Goal: Task Accomplishment & Management: Manage account settings

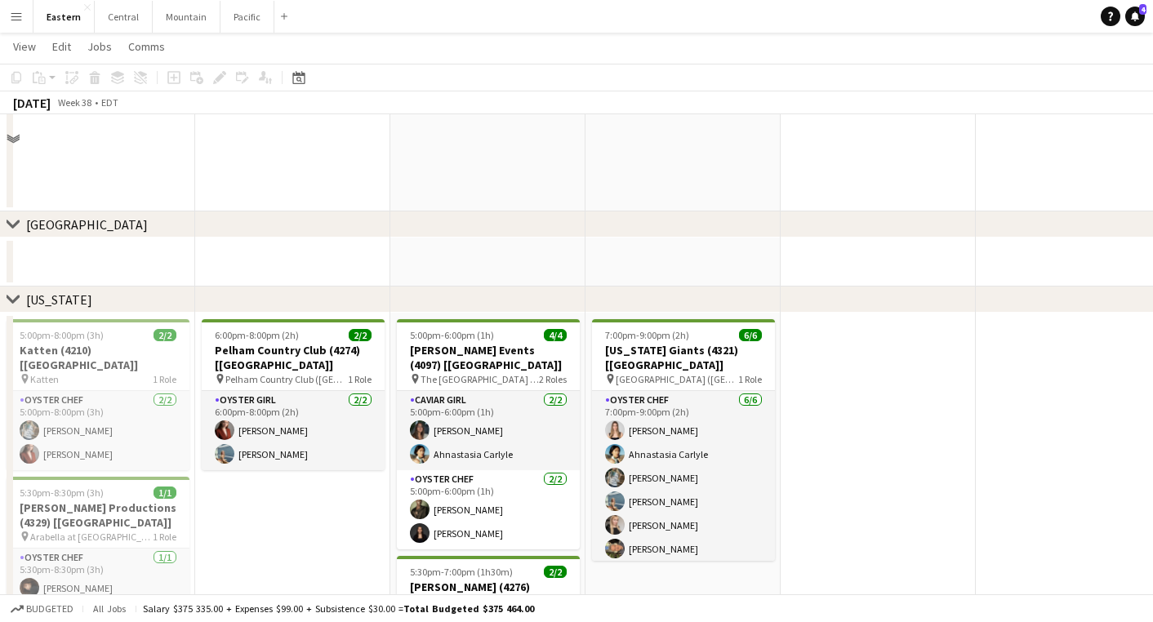
scroll to position [540, 0]
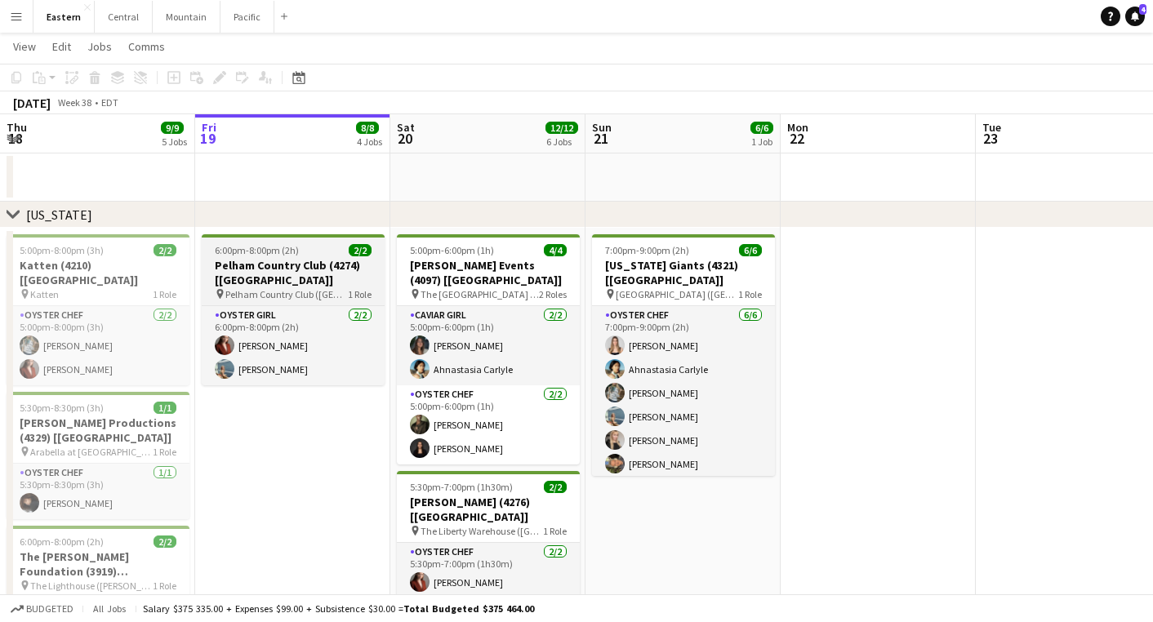
click at [297, 266] on h3 "Pelham Country Club (4274) [NYC]" at bounding box center [293, 272] width 183 height 29
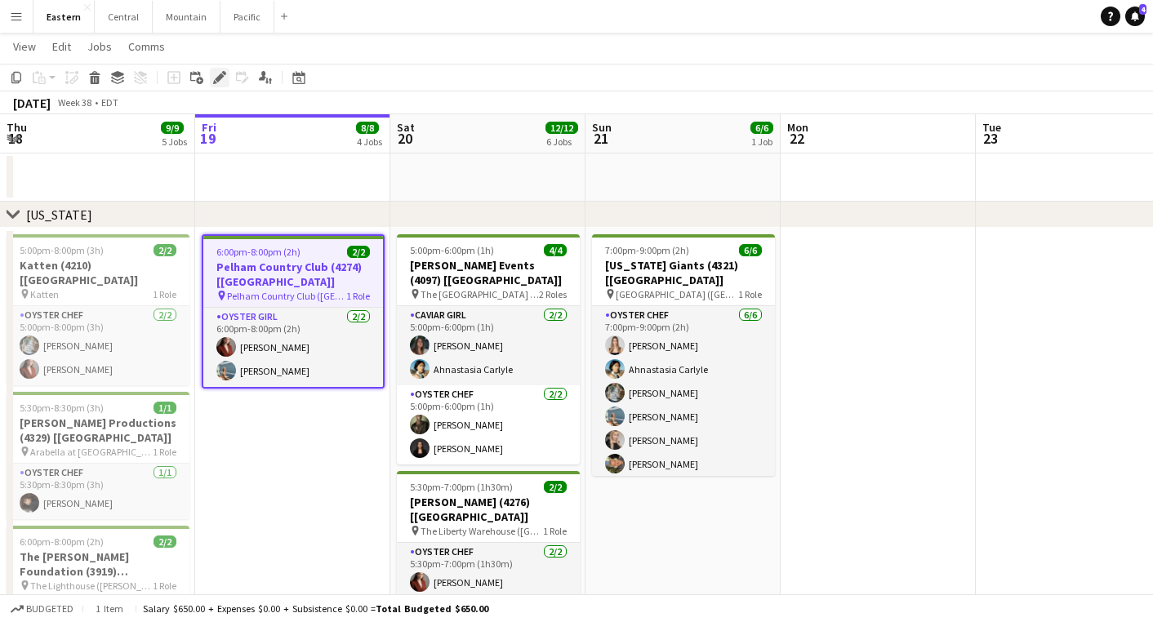
click at [211, 73] on div "Edit" at bounding box center [220, 78] width 20 height 20
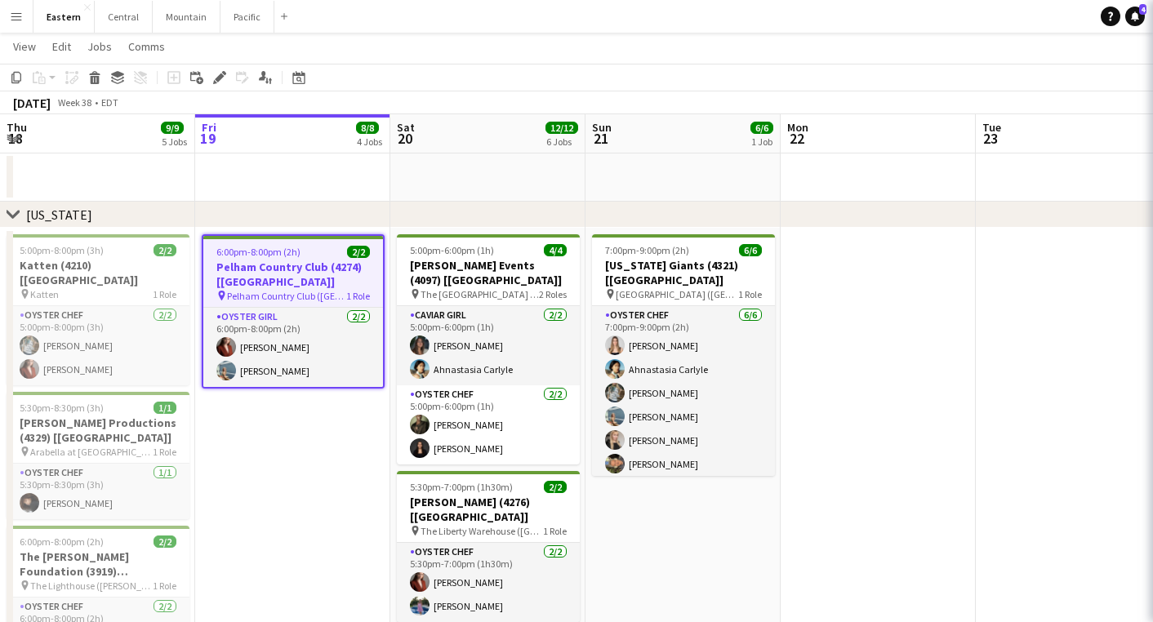
type input "**********"
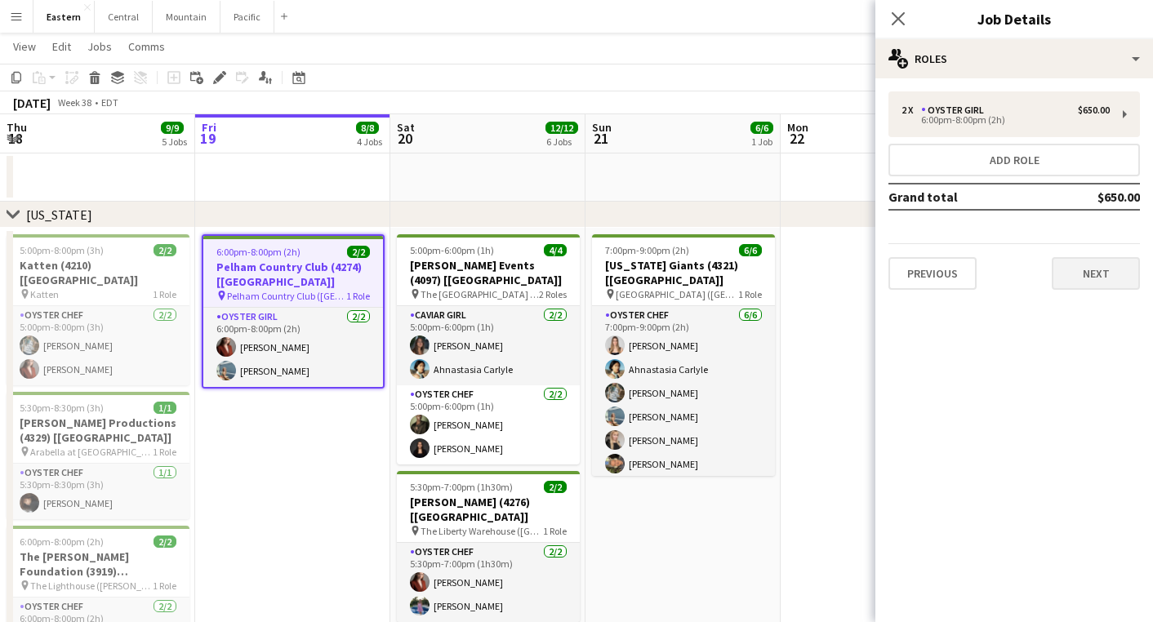
click at [1078, 265] on button "Next" at bounding box center [1096, 273] width 88 height 33
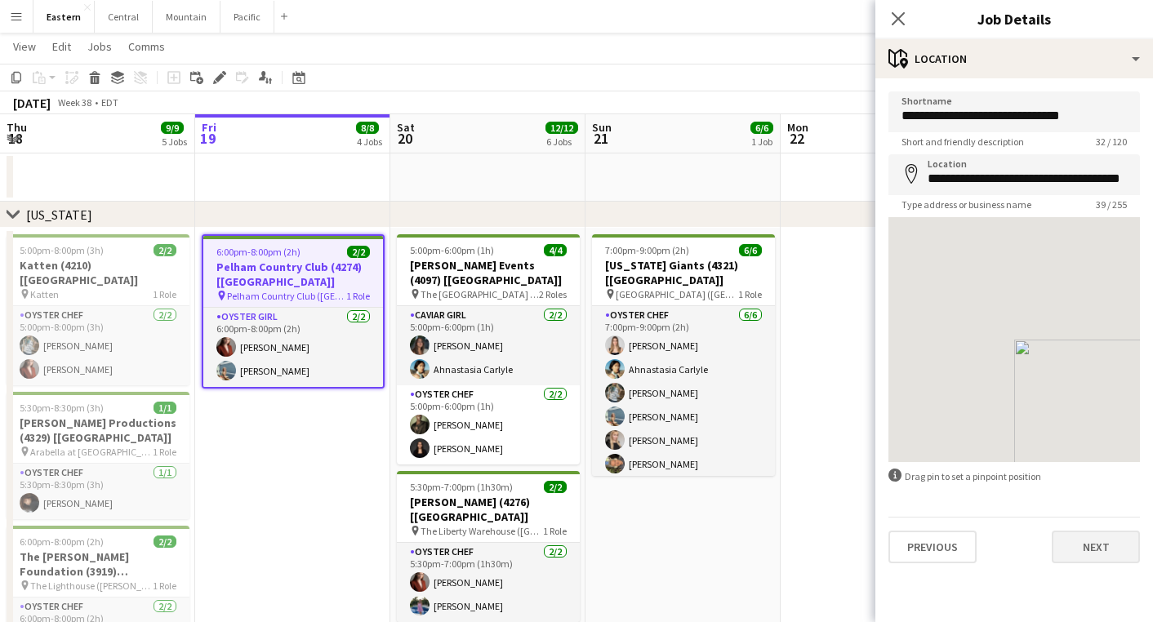
click at [1091, 555] on button "Next" at bounding box center [1096, 547] width 88 height 33
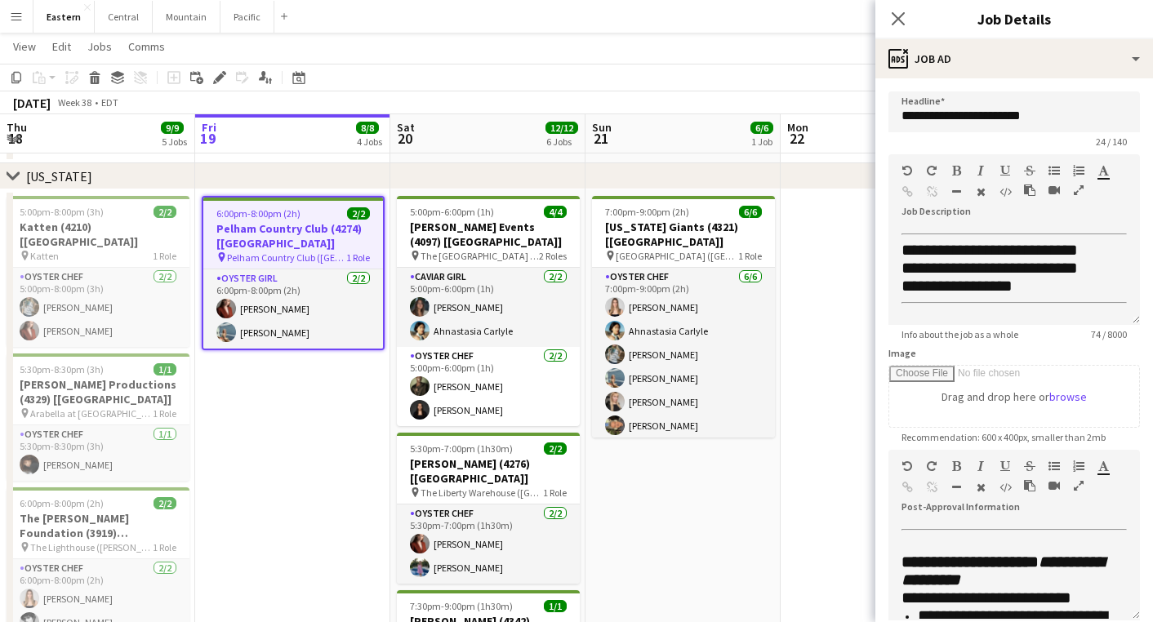
scroll to position [578, 0]
click at [1080, 482] on icon "button" at bounding box center [1079, 485] width 10 height 11
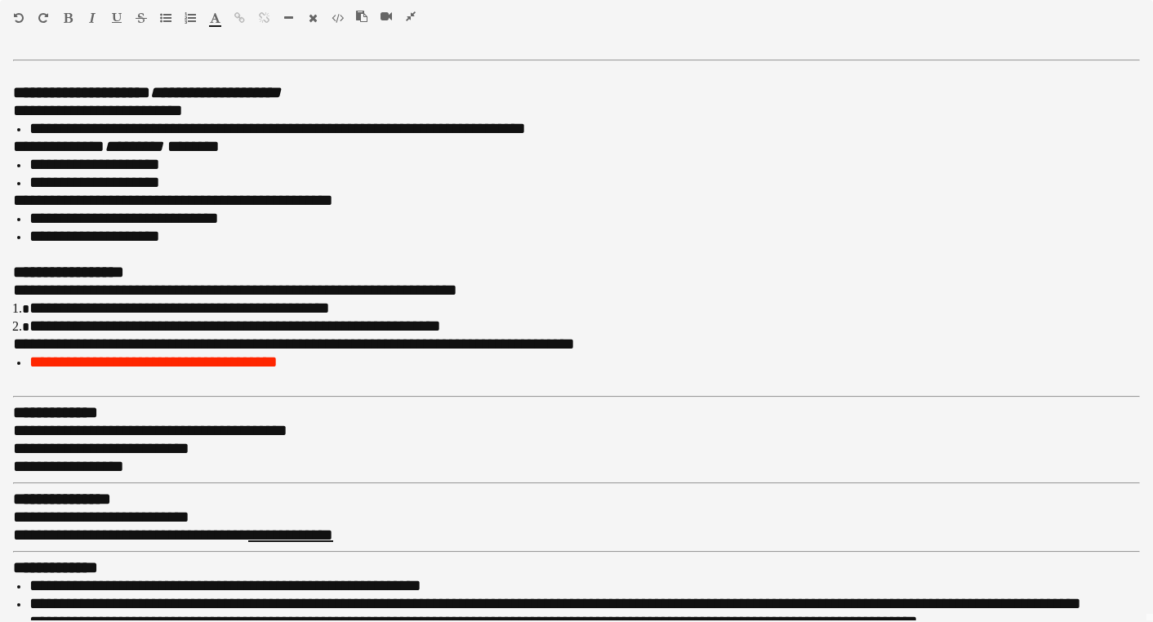
scroll to position [0, 0]
click at [409, 14] on icon "button" at bounding box center [411, 16] width 10 height 11
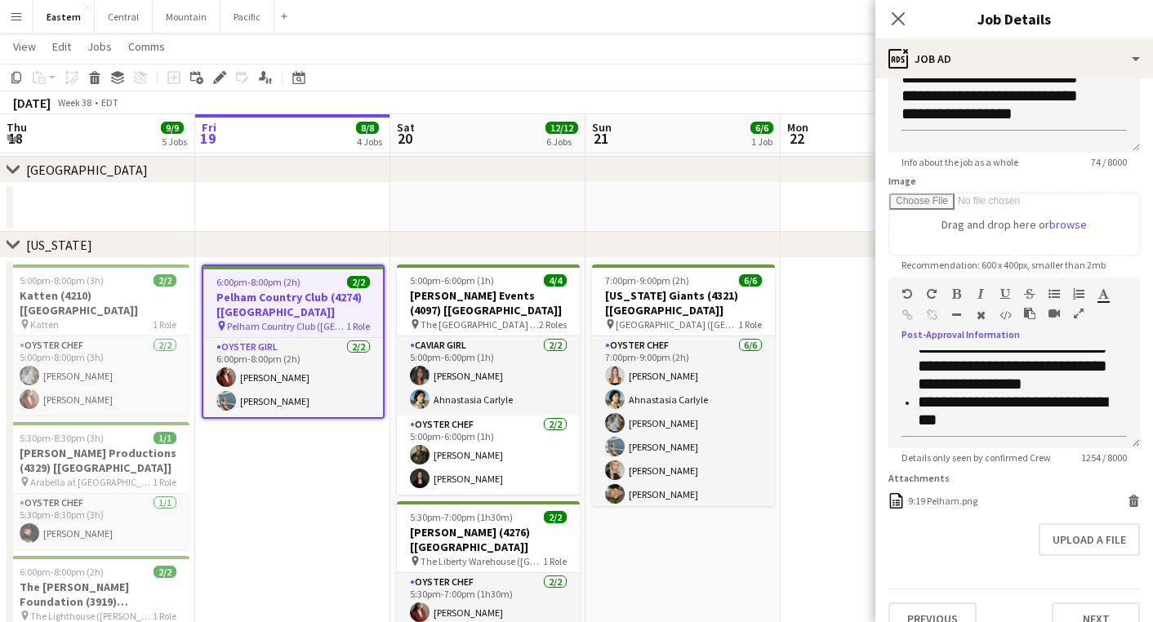
scroll to position [965, 0]
click at [832, 348] on app-date-cell at bounding box center [877, 540] width 195 height 565
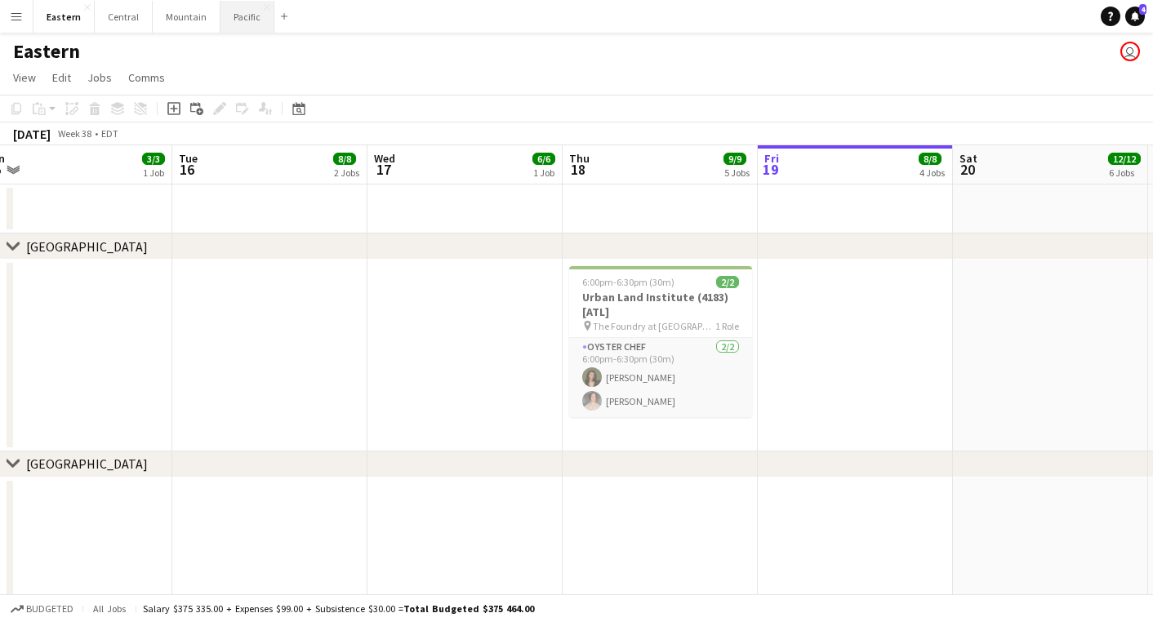
scroll to position [0, 0]
click at [241, 22] on button "Pacific Close" at bounding box center [247, 17] width 54 height 32
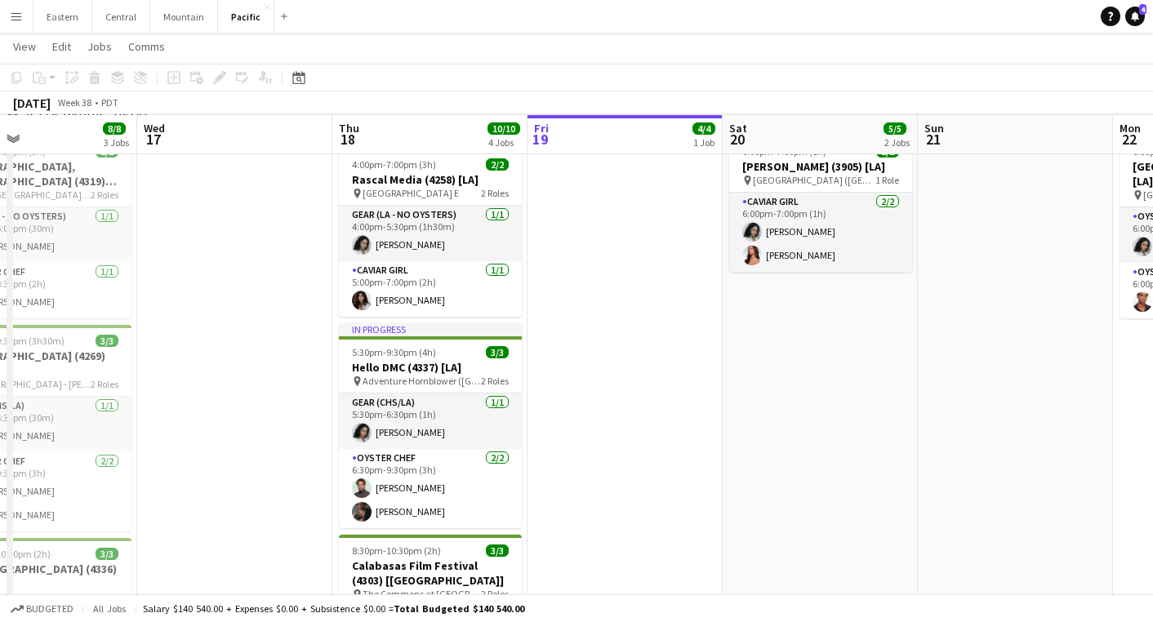
scroll to position [424, 0]
